Goal: Task Accomplishment & Management: Manage account settings

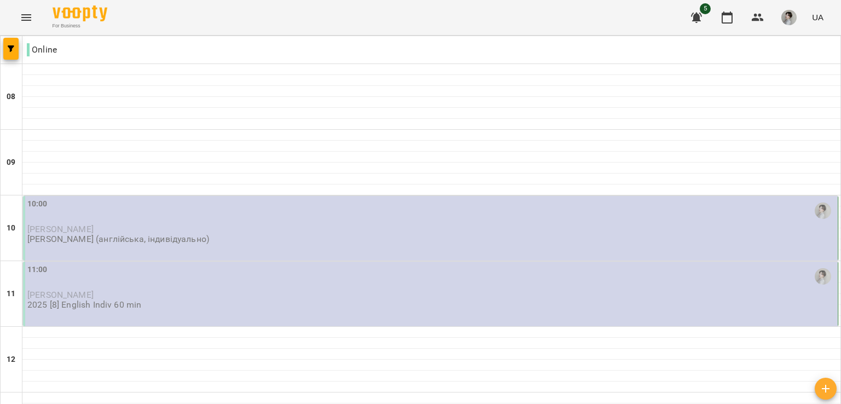
click at [508, 239] on div "10:00 [PERSON_NAME] [PERSON_NAME] (англійська, індивідуально)" at bounding box center [431, 221] width 808 height 47
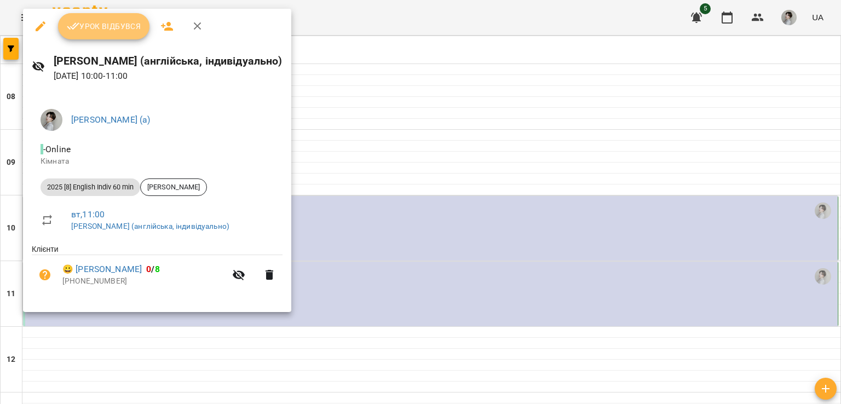
click at [124, 30] on span "Урок відбувся" at bounding box center [104, 26] width 74 height 13
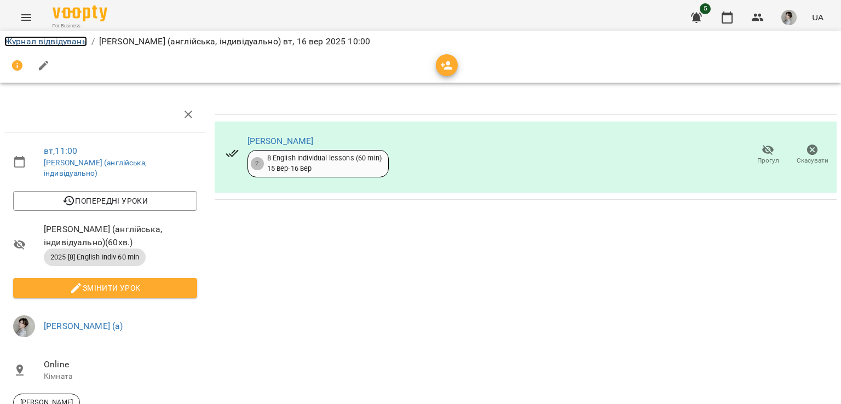
click at [75, 42] on link "Журнал відвідувань" at bounding box center [45, 41] width 83 height 10
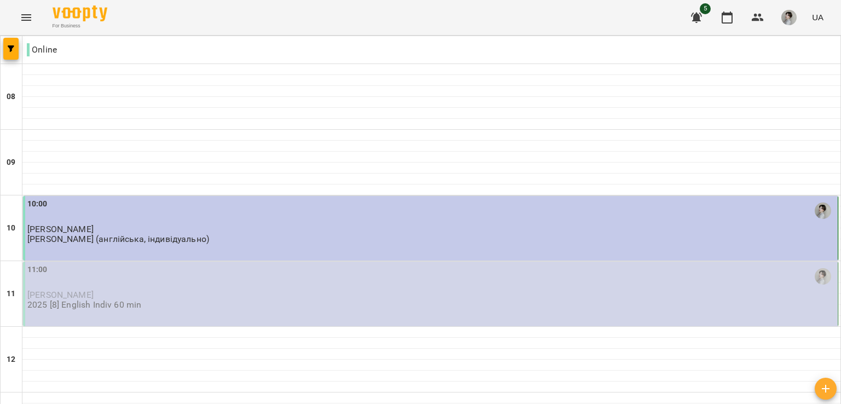
scroll to position [75, 0]
click at [176, 234] on p "[PERSON_NAME] (англійська, індивідуально)" at bounding box center [118, 238] width 182 height 9
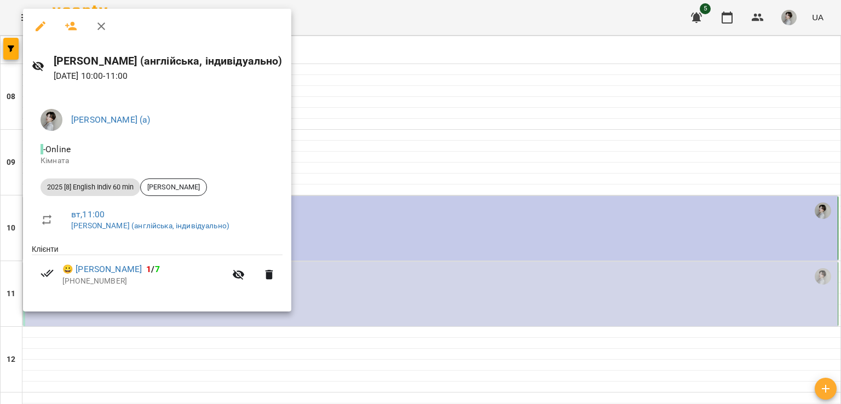
click at [414, 239] on div at bounding box center [420, 202] width 841 height 404
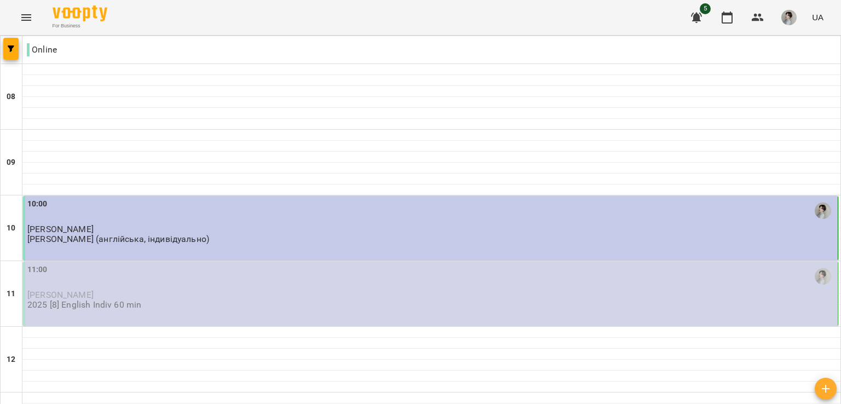
click at [142, 262] on div "11:00 [PERSON_NAME] 2025 [8] English Indiv 60 min" at bounding box center [431, 294] width 816 height 65
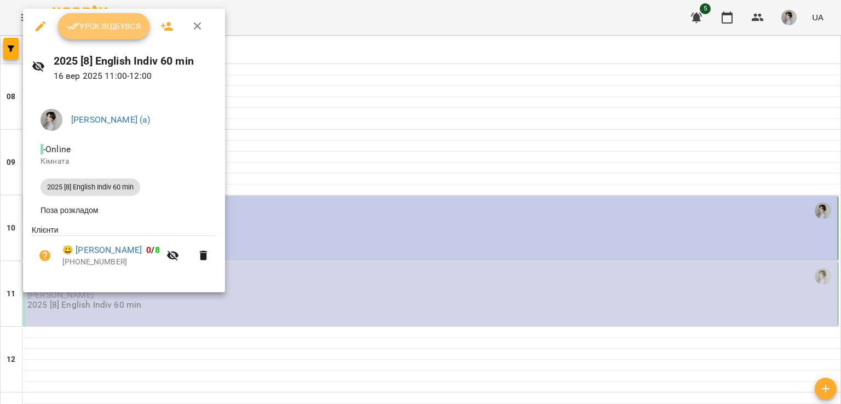
click at [123, 32] on span "Урок відбувся" at bounding box center [104, 26] width 74 height 13
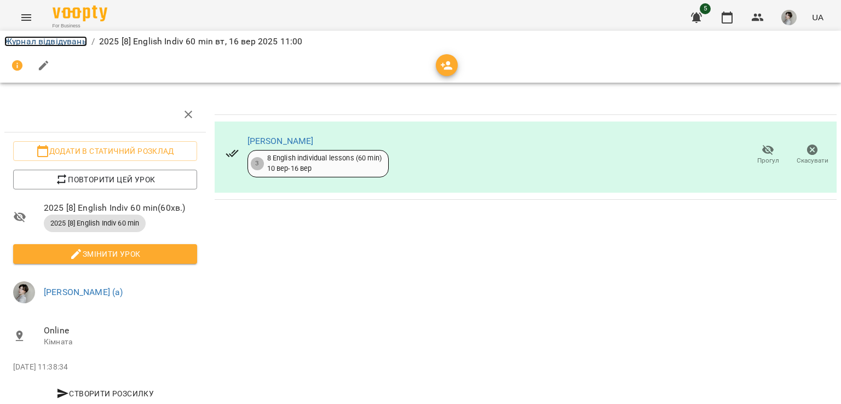
click at [53, 38] on link "Журнал відвідувань" at bounding box center [45, 41] width 83 height 10
